Goal: Find specific page/section: Find specific page/section

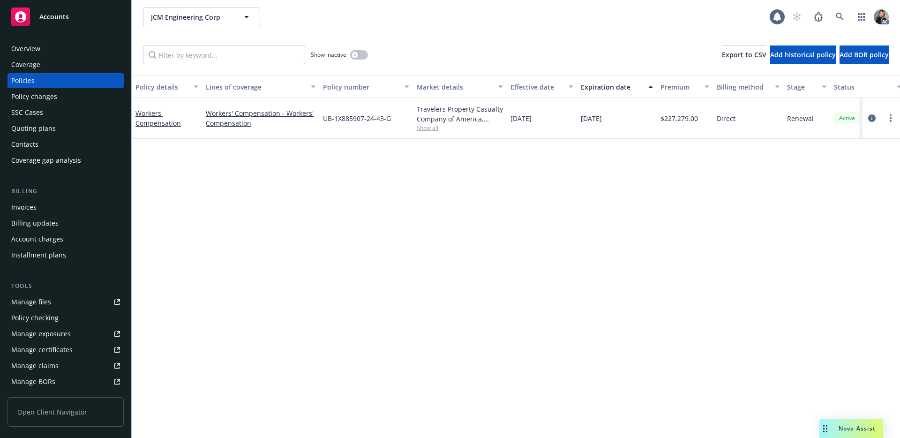
click at [434, 57] on div "Show inactive Export to CSV Add historical policy Add BOR policy" at bounding box center [516, 54] width 768 height 41
click at [839, 15] on icon at bounding box center [840, 17] width 8 height 8
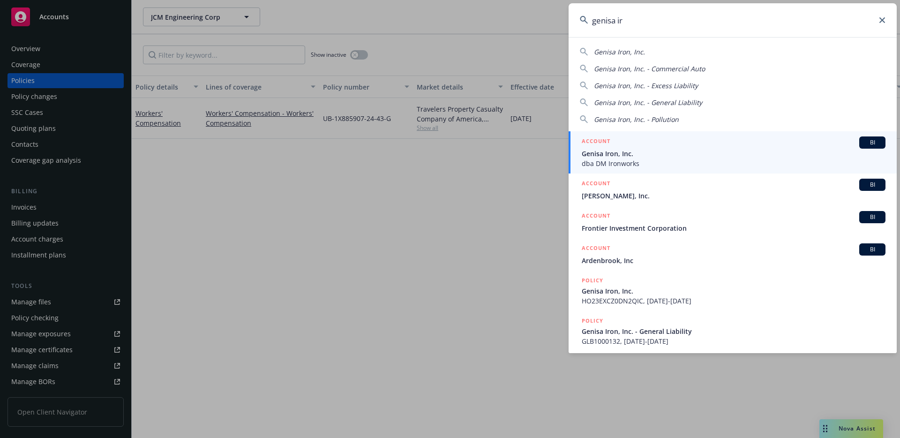
type input "genisa ir"
click at [715, 144] on div "ACCOUNT BI" at bounding box center [734, 142] width 304 height 12
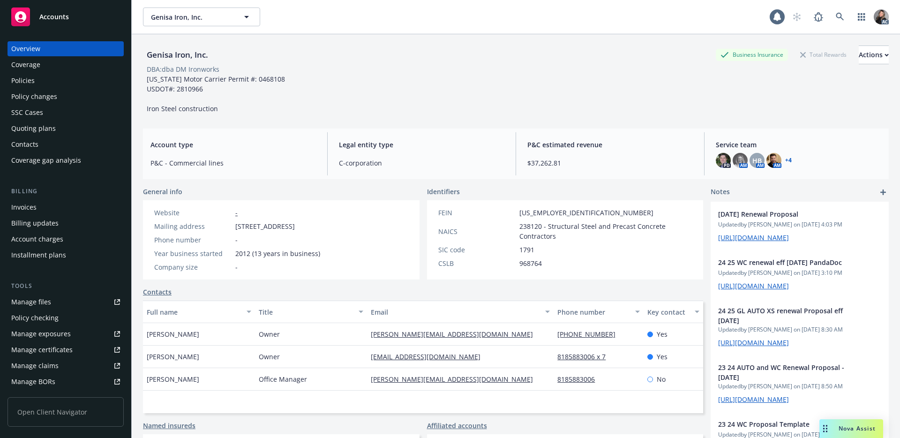
click at [27, 82] on div "Policies" at bounding box center [22, 80] width 23 height 15
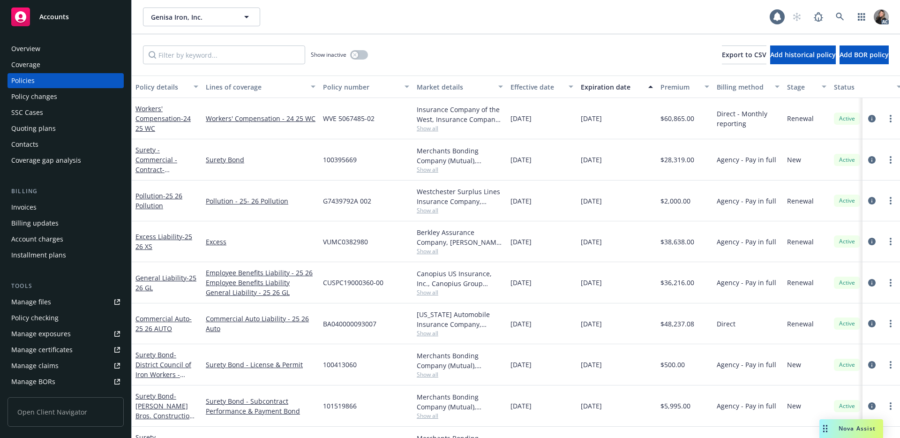
click at [438, 36] on div "Show inactive Export to CSV Add historical policy Add BOR policy" at bounding box center [516, 54] width 768 height 41
click at [398, 27] on div "Genisa Iron, Inc. Genisa Iron, Inc. 1 AC" at bounding box center [516, 17] width 768 height 34
click at [504, 39] on div "Show inactive Export to CSV Add historical policy Add BOR policy" at bounding box center [516, 54] width 768 height 41
